Goal: Check status: Check status

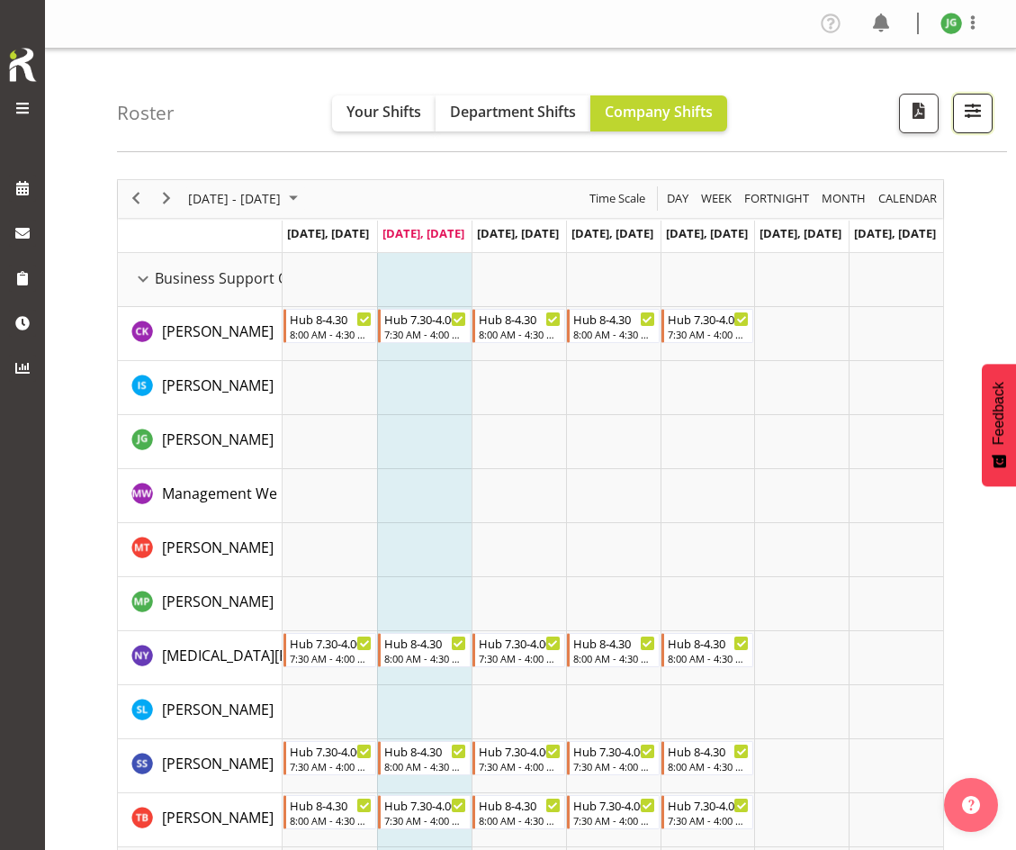
click at [969, 120] on span "button" at bounding box center [972, 110] width 23 height 23
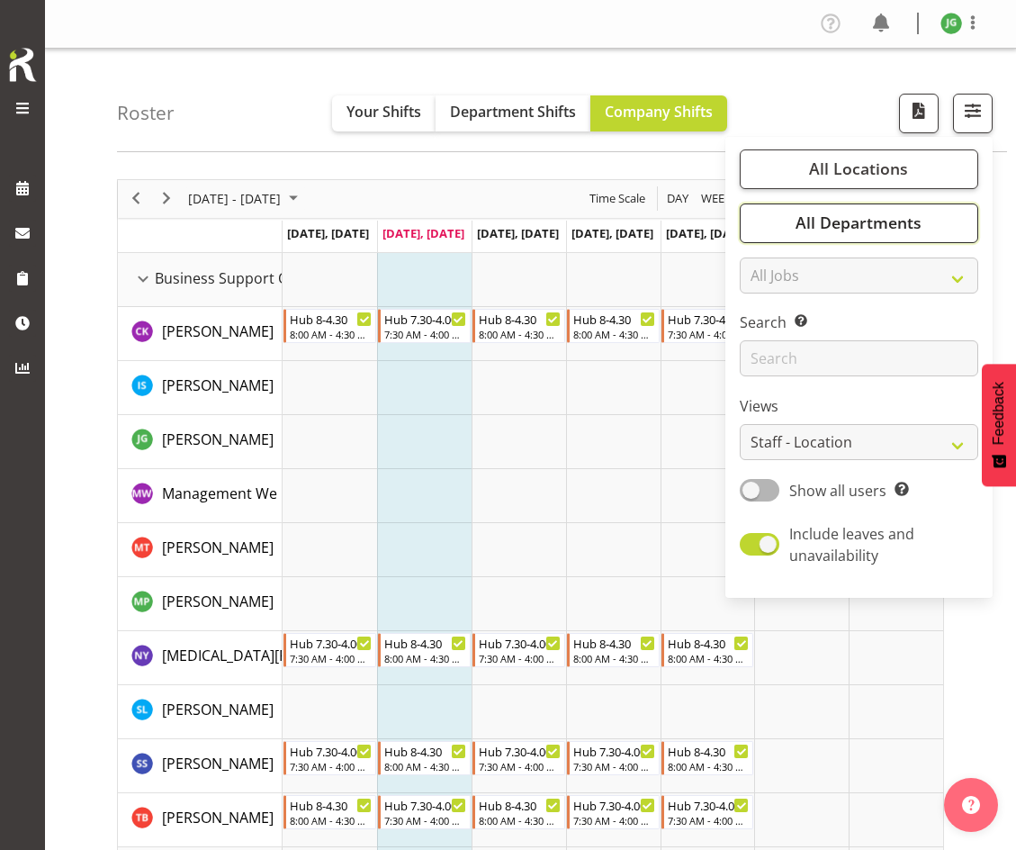
click at [844, 220] on span "All Departments" at bounding box center [859, 222] width 126 height 22
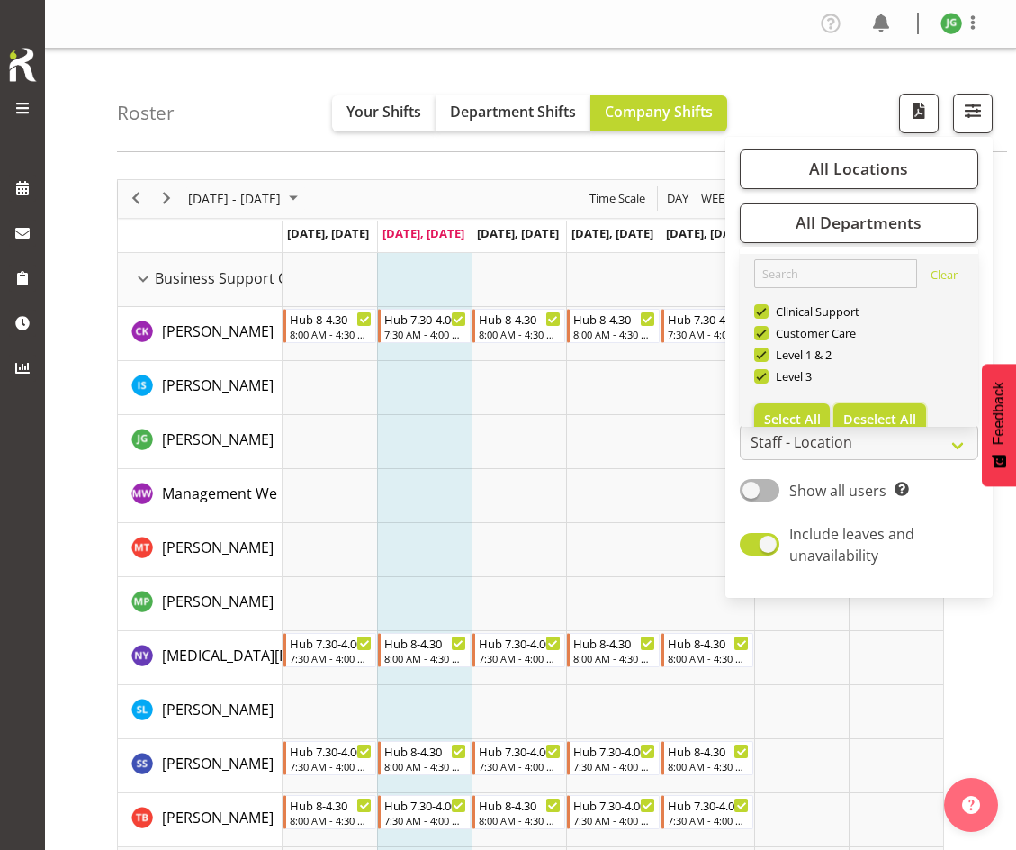
click at [878, 410] on span "Deselect All" at bounding box center [879, 418] width 73 height 17
checkbox input "false"
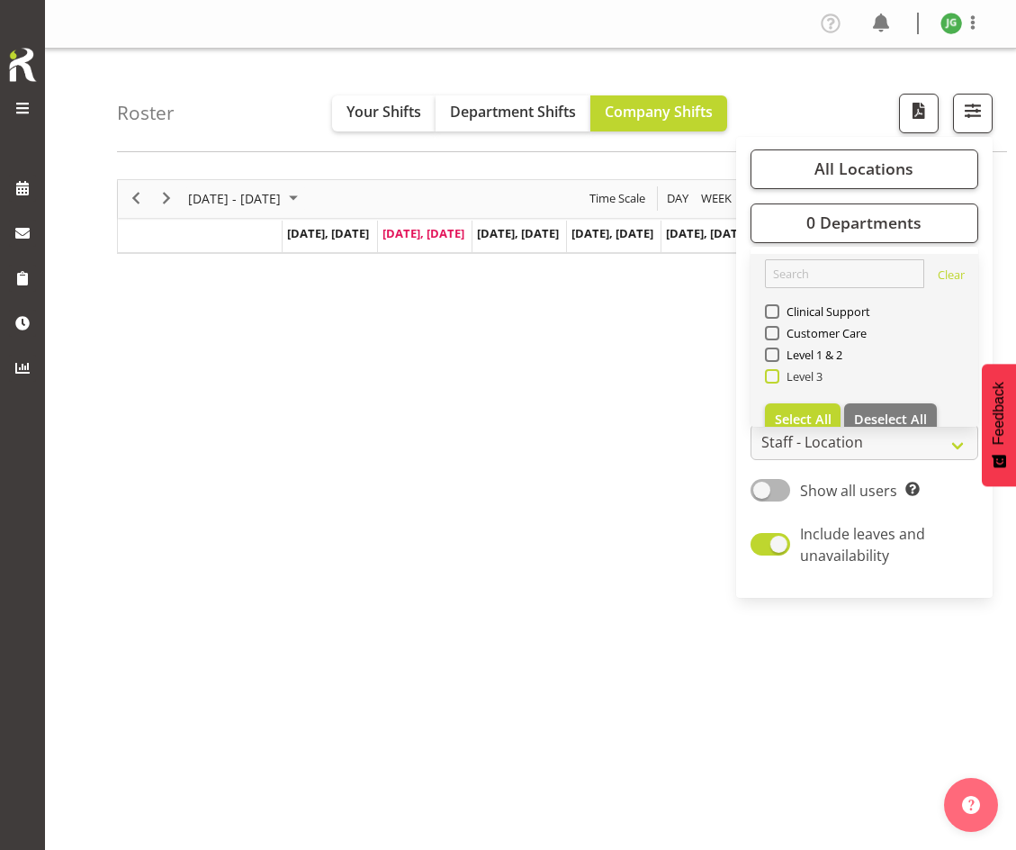
click at [771, 369] on span at bounding box center [772, 376] width 14 height 14
click at [771, 370] on input "Level 3" at bounding box center [771, 376] width 12 height 12
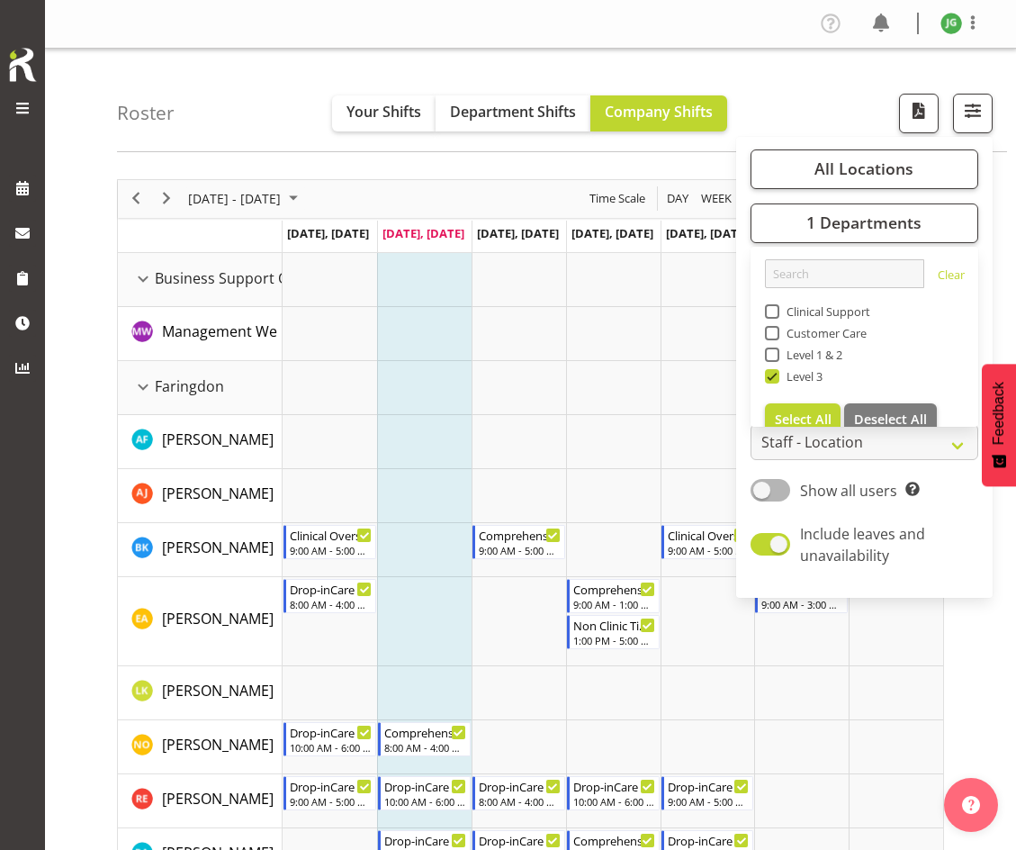
click at [596, 287] on td "Timeline Week of September 30, 2025" at bounding box center [613, 280] width 94 height 54
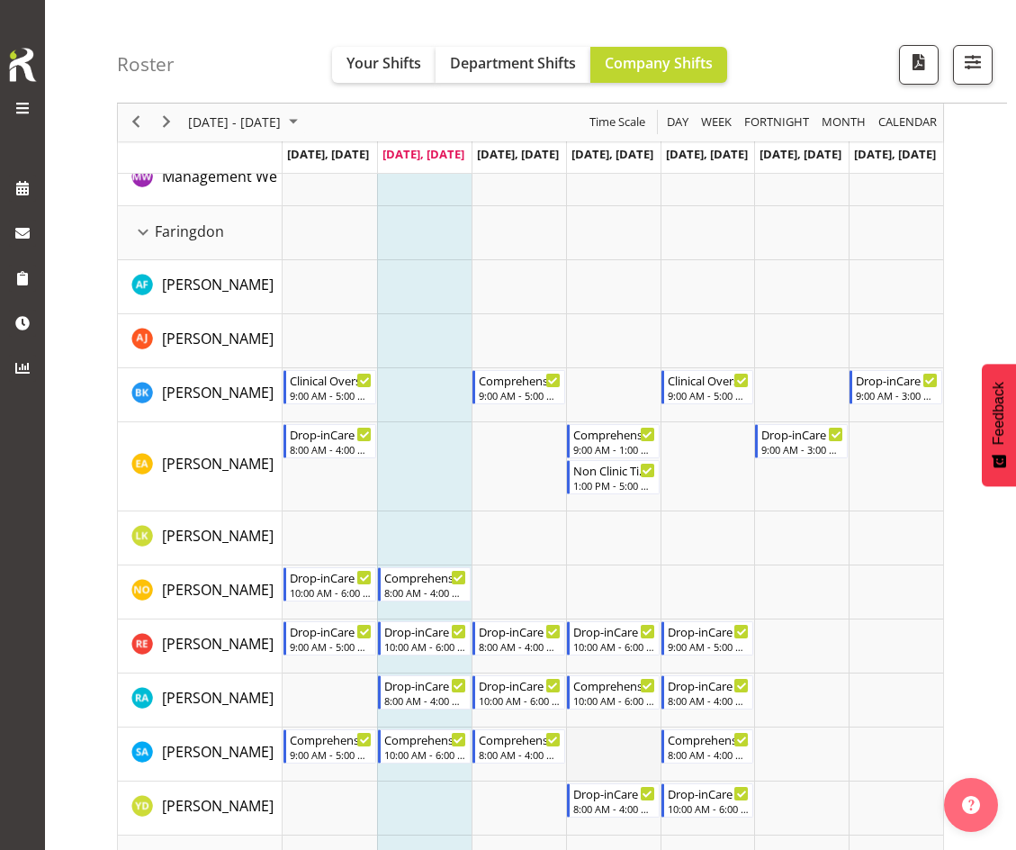
scroll to position [119, 0]
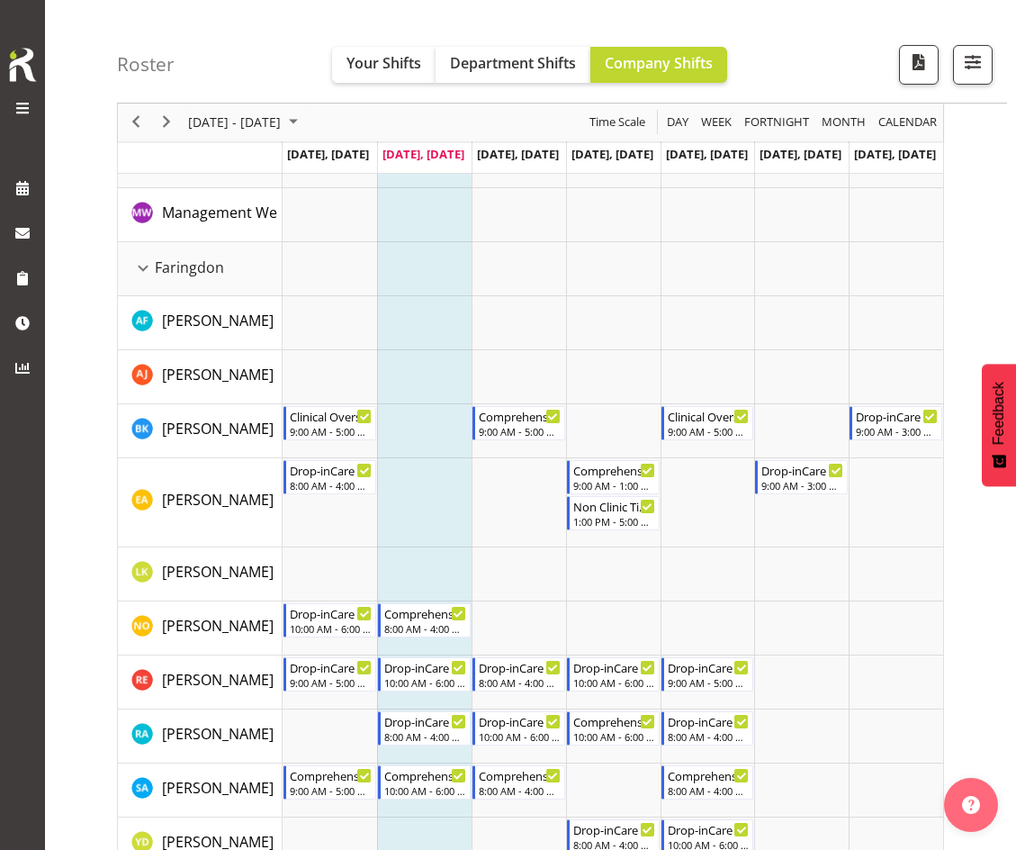
click at [426, 162] on td "[DATE], [DATE]" at bounding box center [424, 157] width 94 height 32
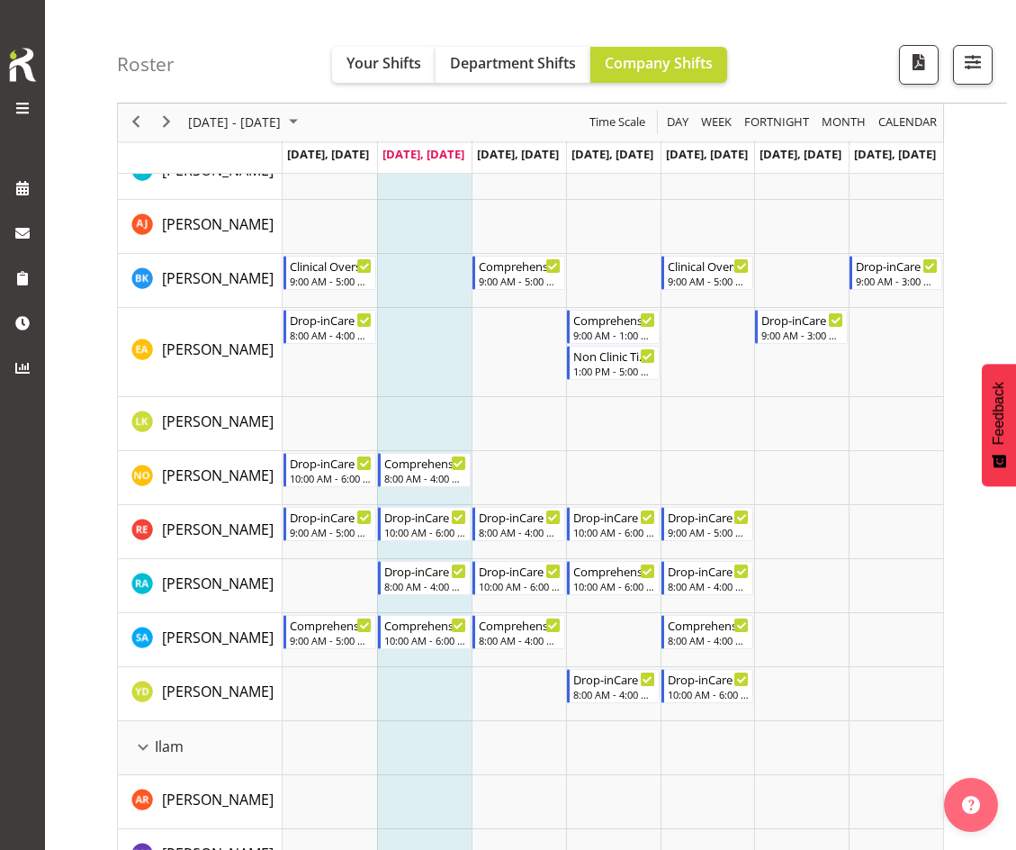
scroll to position [270, 0]
click at [528, 148] on span "[DATE], [DATE]" at bounding box center [518, 154] width 82 height 16
click at [530, 161] on span "[DATE], [DATE]" at bounding box center [518, 154] width 82 height 16
click at [558, 145] on td "[DATE], [DATE]" at bounding box center [519, 157] width 94 height 32
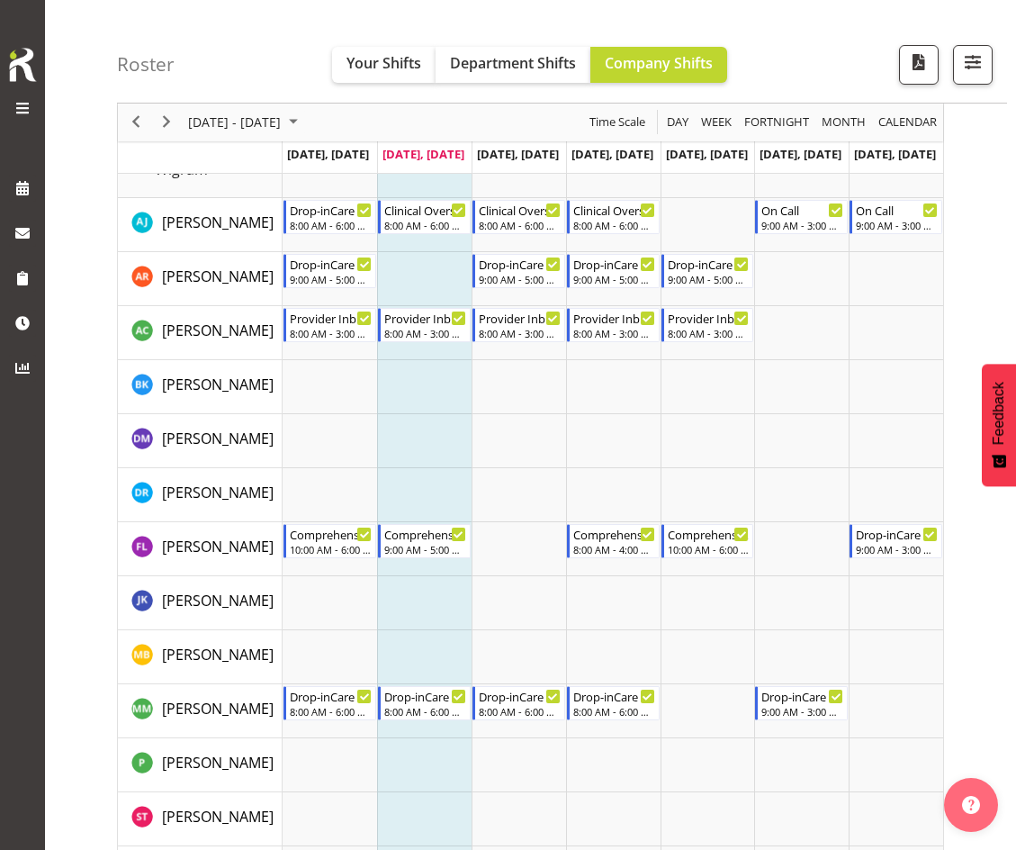
scroll to position [2099, 0]
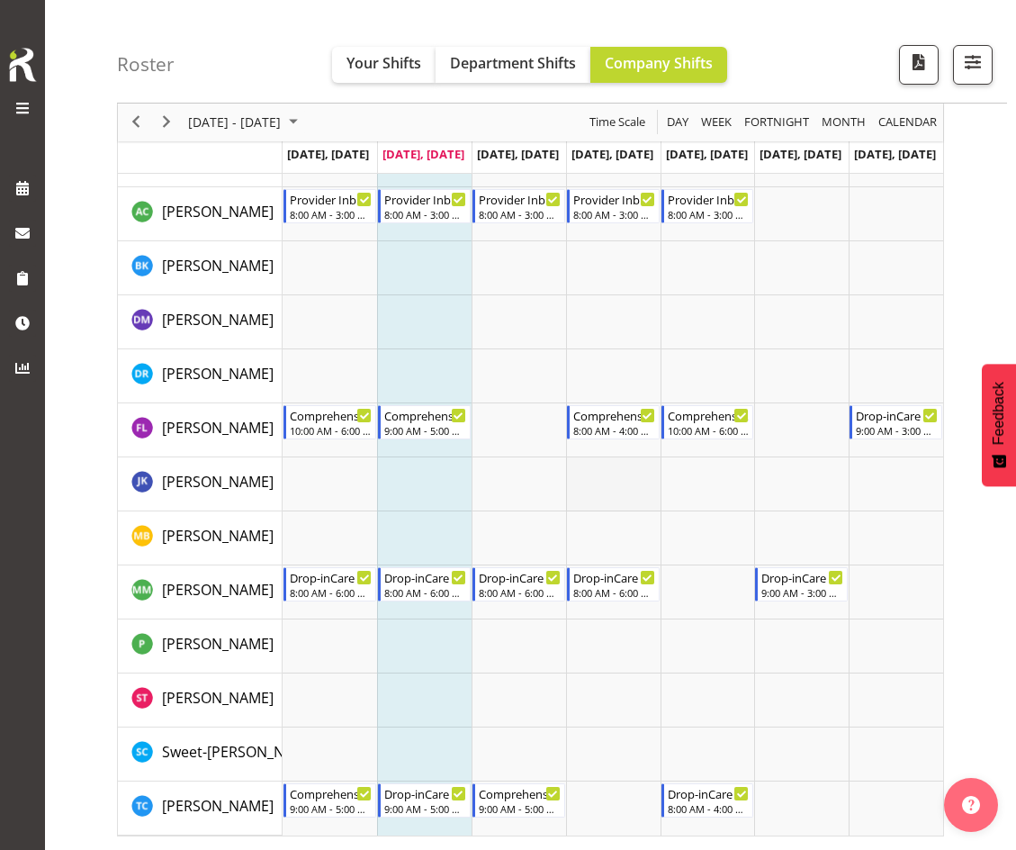
click at [636, 484] on td "Timeline Week of September 30, 2025" at bounding box center [613, 484] width 94 height 54
click at [967, 53] on span "button" at bounding box center [972, 61] width 23 height 23
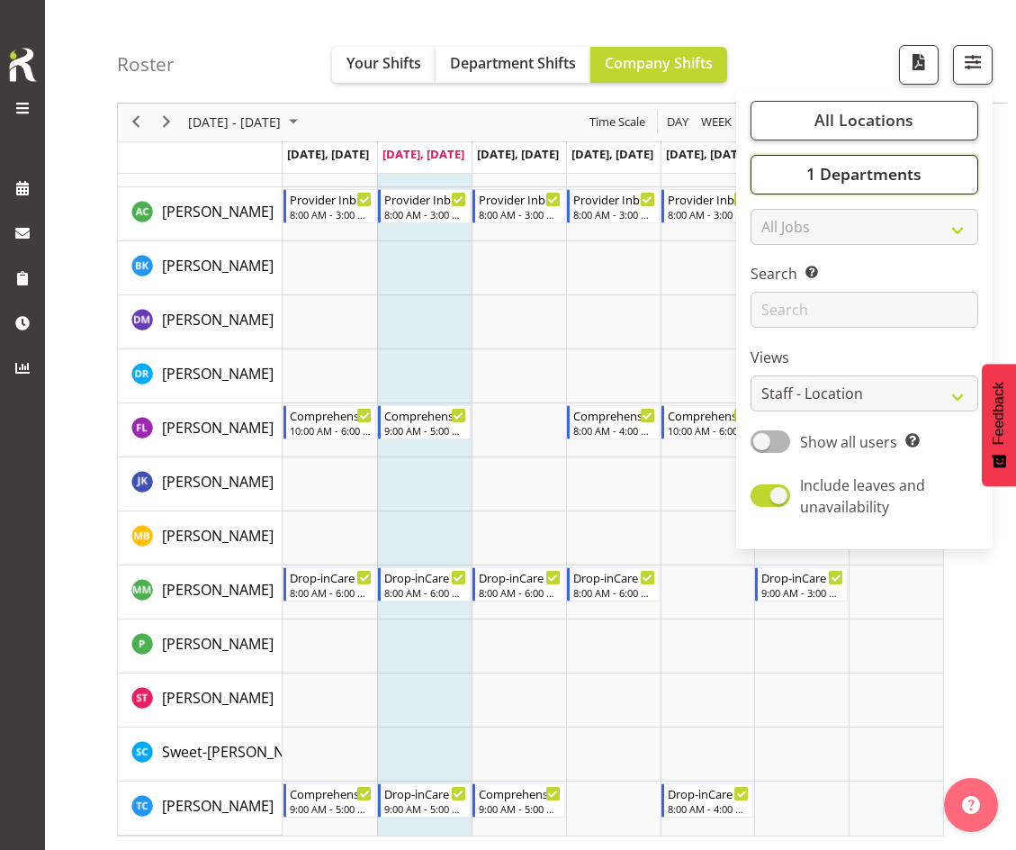
click at [942, 183] on button "1 Departments" at bounding box center [865, 175] width 228 height 40
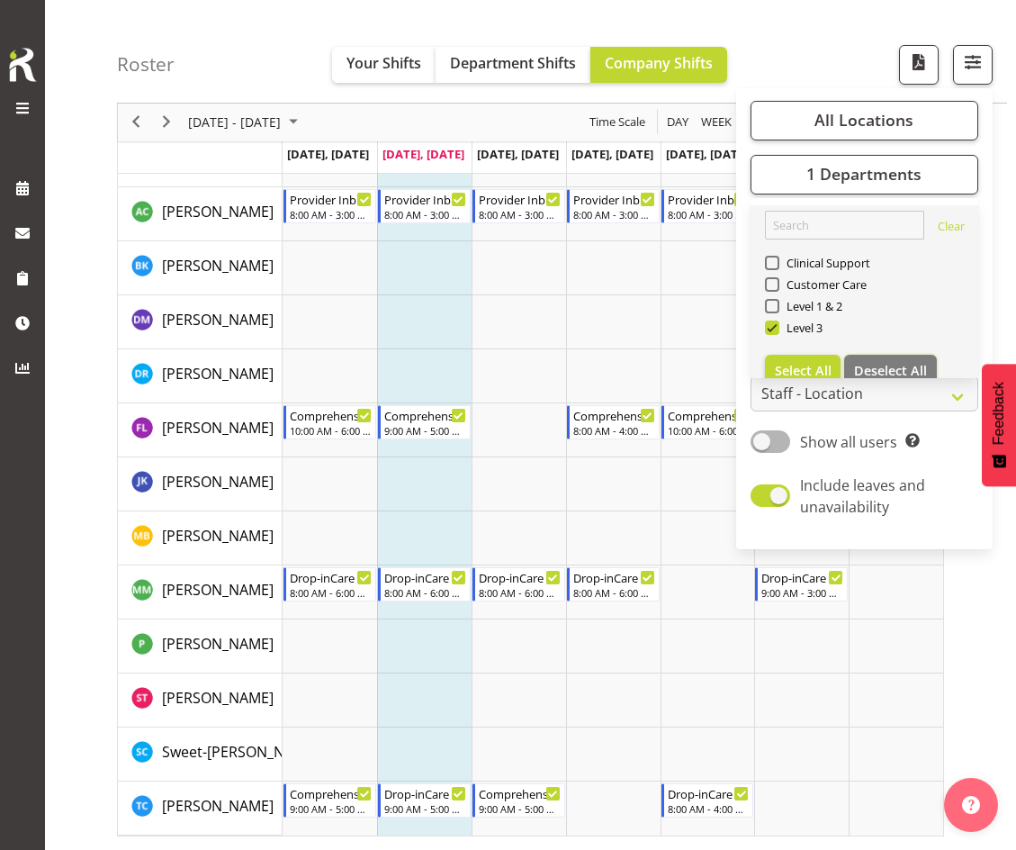
click at [898, 366] on span "Deselect All" at bounding box center [890, 370] width 73 height 17
checkbox input "false"
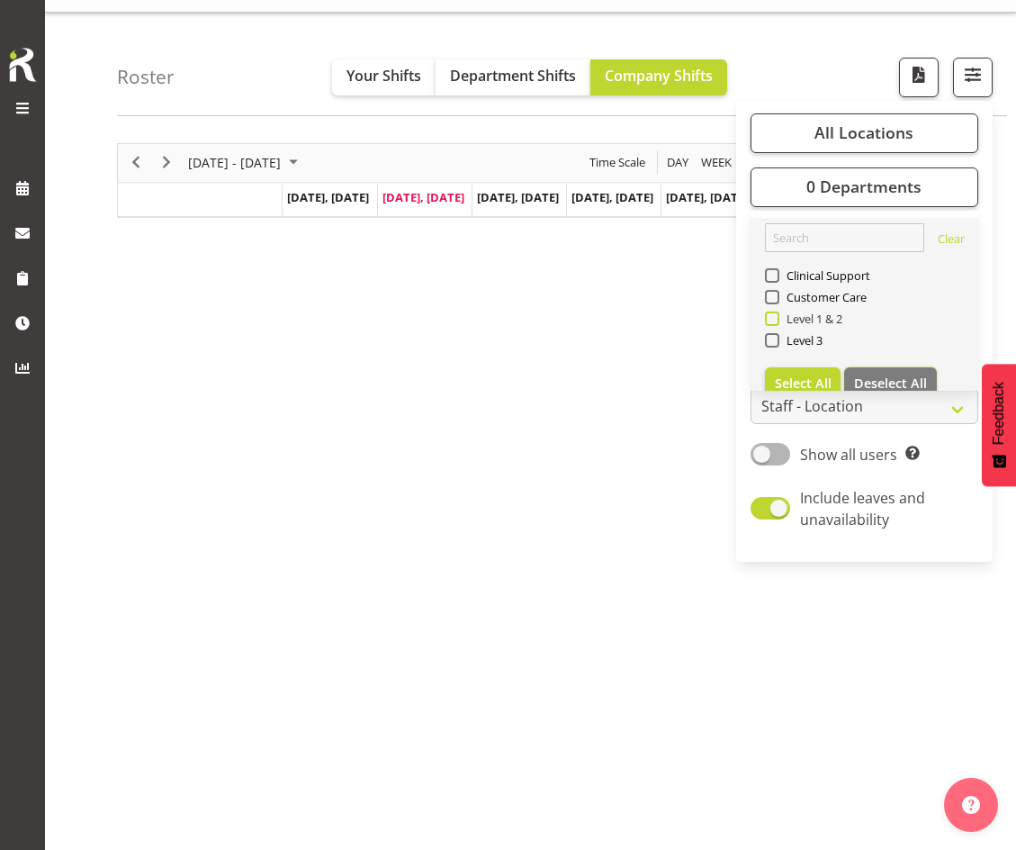
scroll to position [36, 0]
click at [774, 297] on span at bounding box center [772, 297] width 14 height 14
click at [774, 297] on input "Customer Care" at bounding box center [771, 297] width 12 height 12
checkbox input "true"
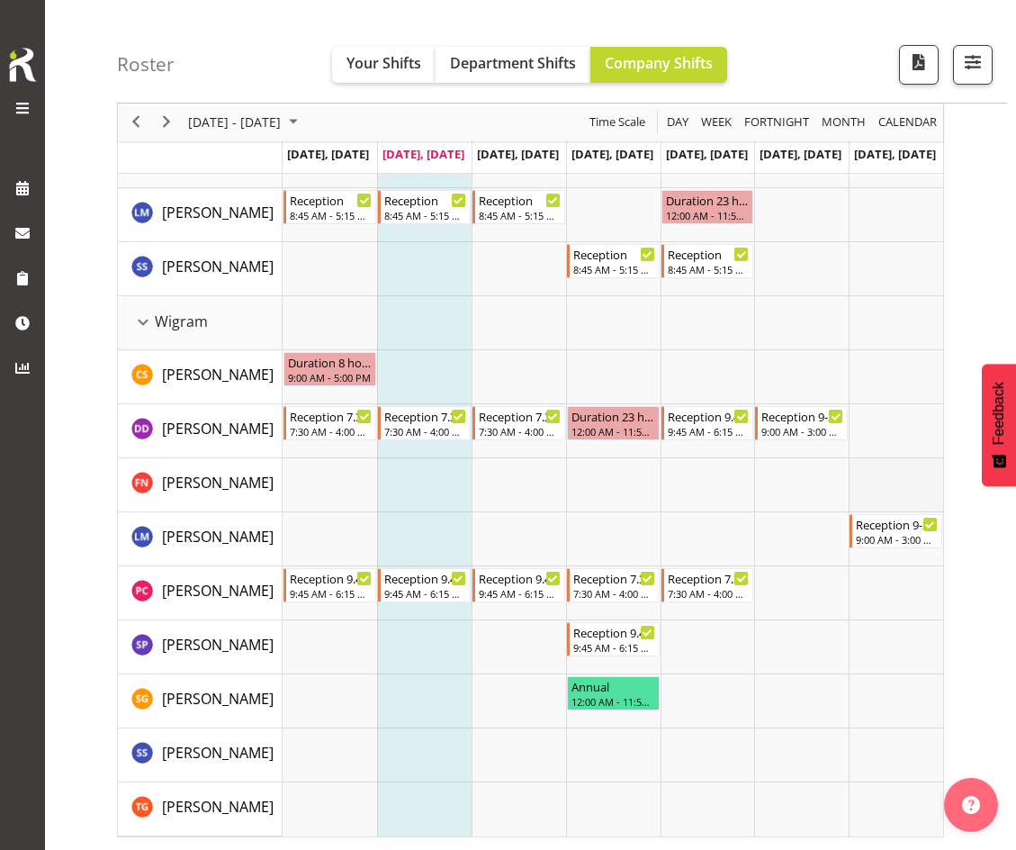
scroll to position [1632, 0]
click at [971, 61] on span "button" at bounding box center [972, 61] width 23 height 23
